Goal: Obtain resource: Download file/media

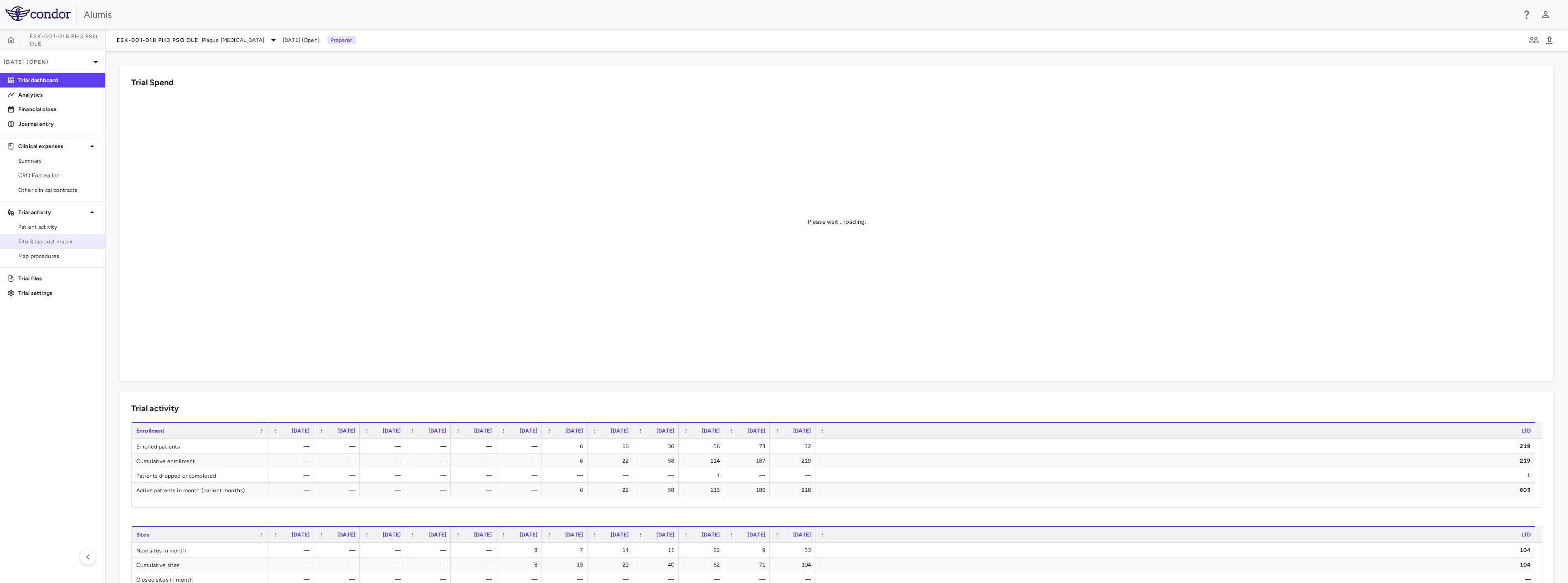
click at [52, 240] on span "Site & lab cost matrix" at bounding box center [58, 241] width 79 height 8
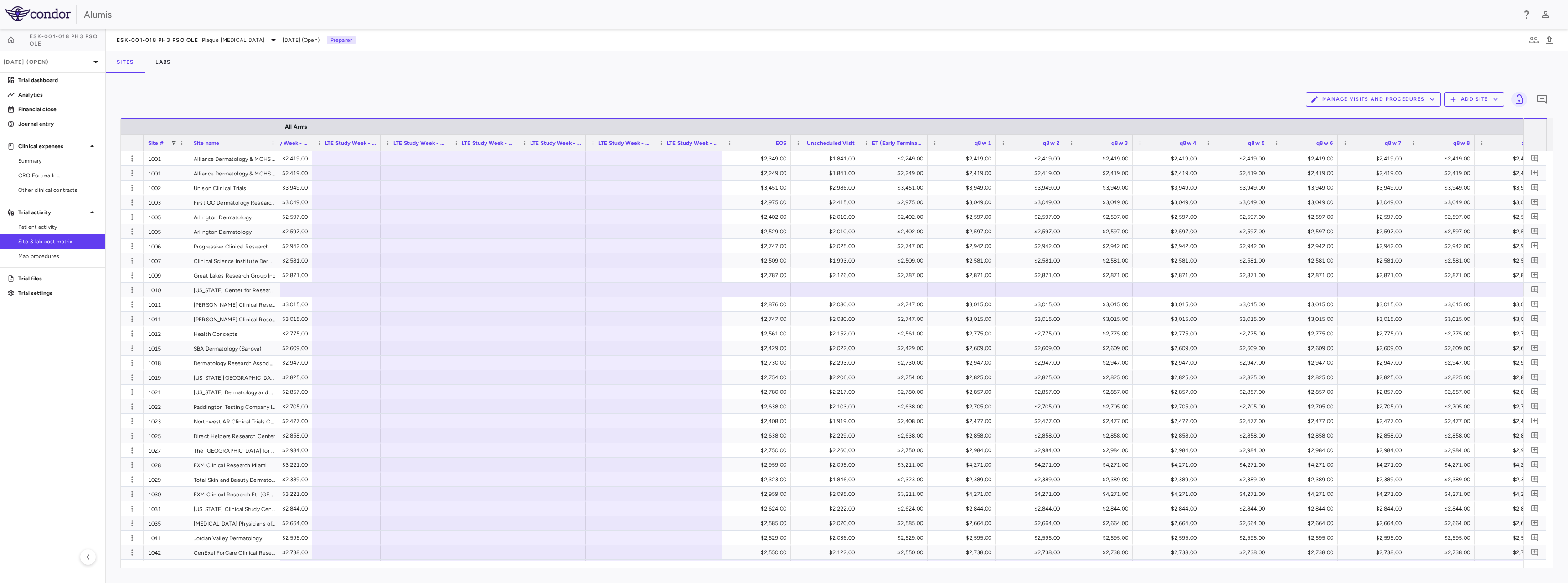
scroll to position [0, 1996]
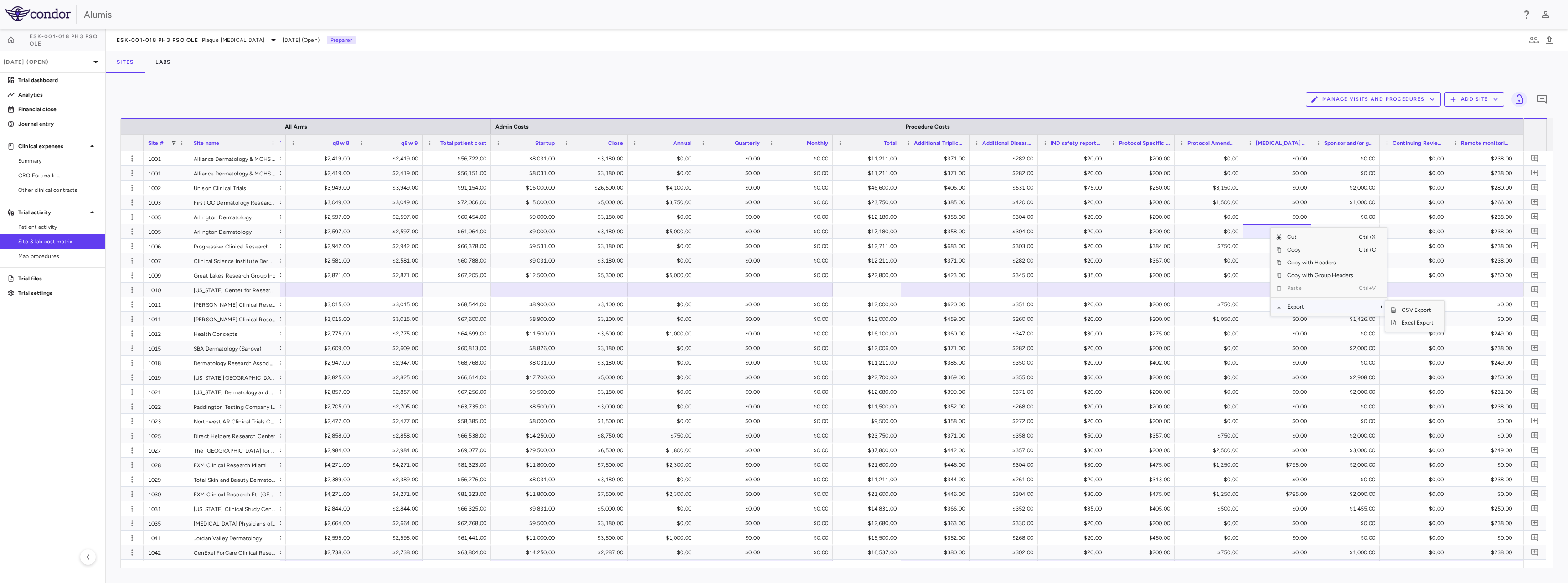
click at [1301, 310] on span "Export" at bounding box center [1320, 306] width 77 height 13
click at [1420, 323] on span "Excel Export" at bounding box center [1418, 323] width 43 height 13
